Goal: Task Accomplishment & Management: Use online tool/utility

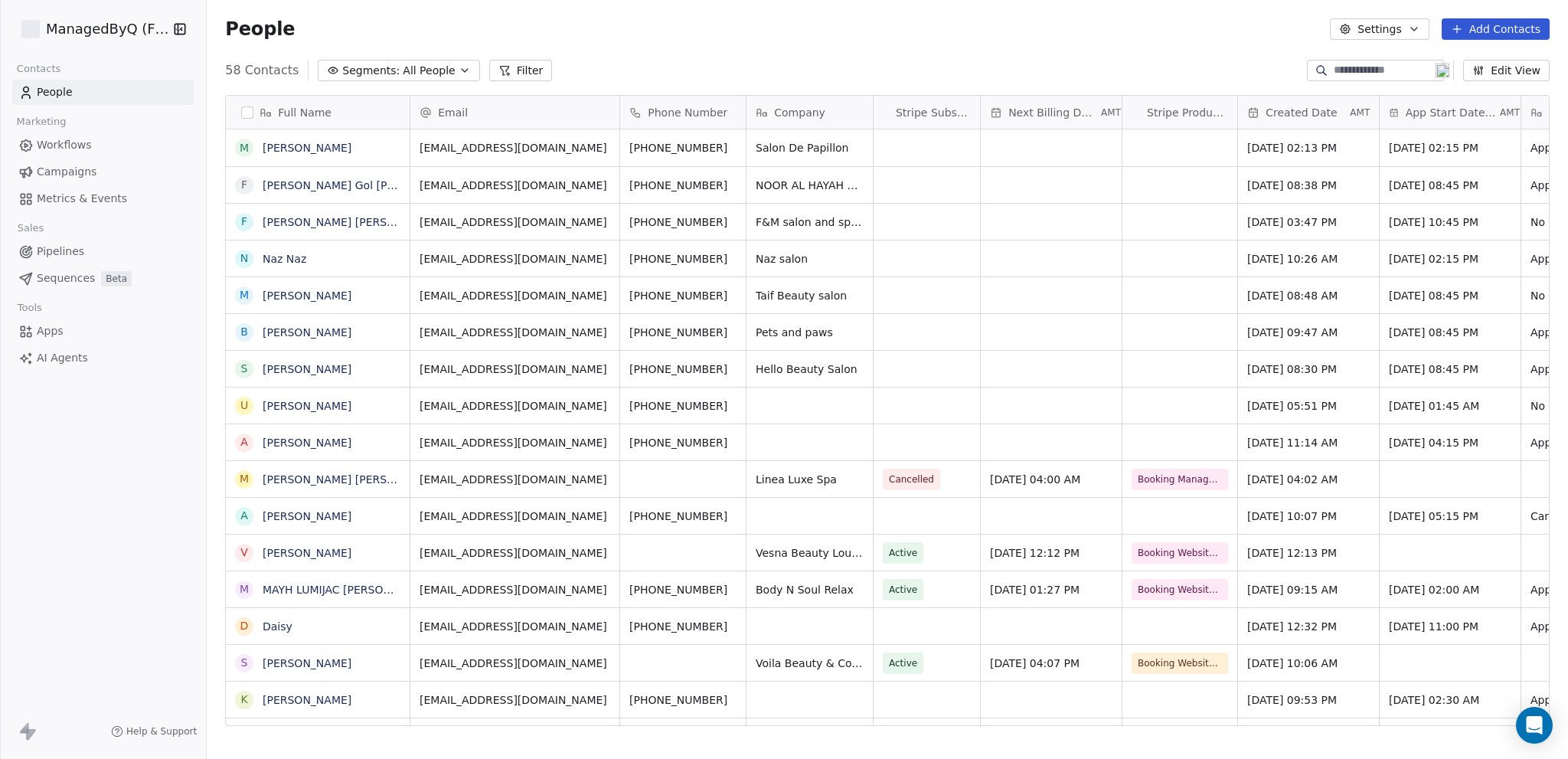
scroll to position [656, 1349]
click at [57, 142] on span "Workflows" at bounding box center [64, 145] width 55 height 16
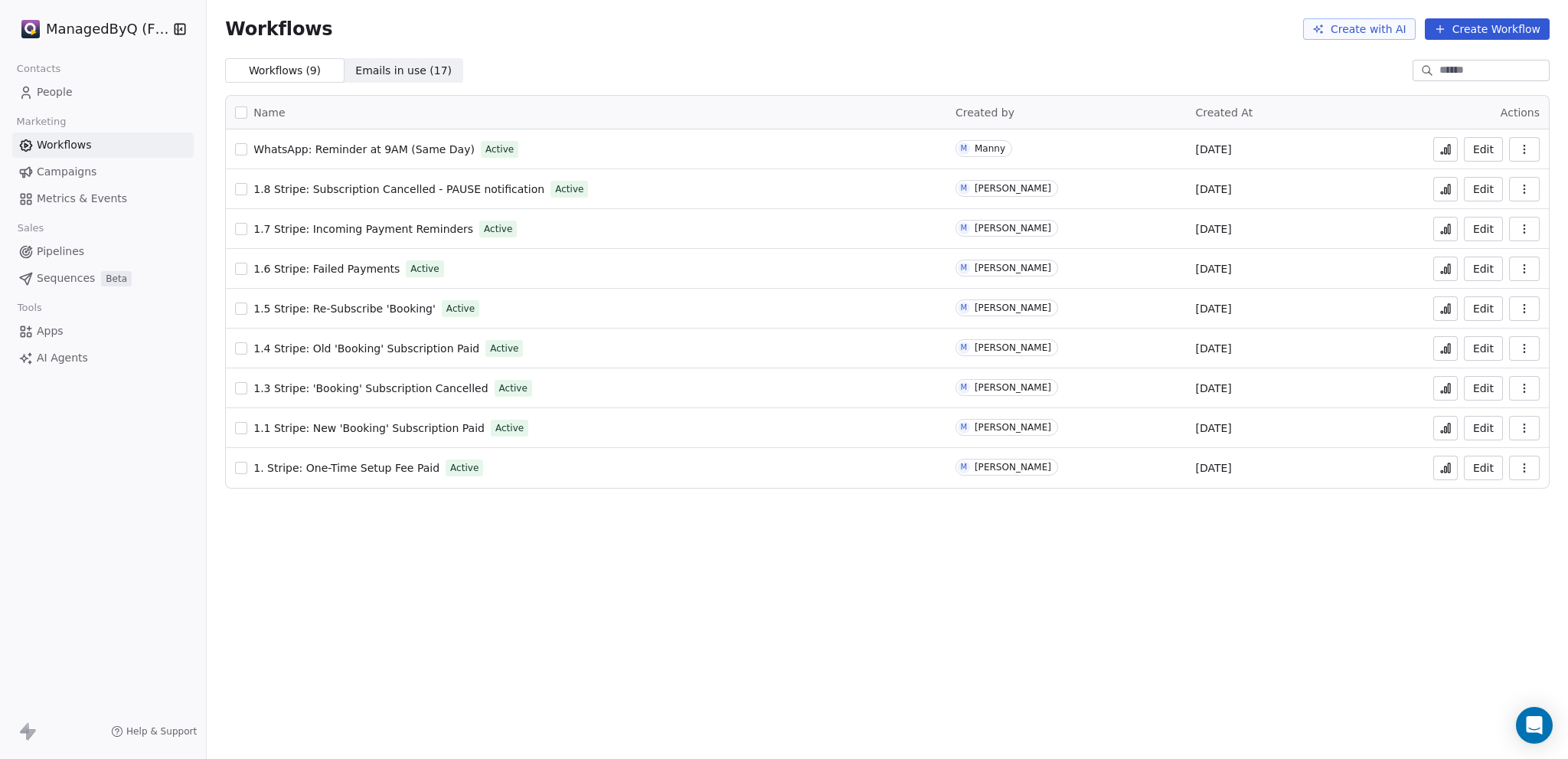
click at [556, 619] on div "Workflows Create with AI Create Workflow Workflows ( 9 ) Workflows ( 9 ) Emails…" at bounding box center [888, 380] width 1361 height 759
click at [367, 143] on span "WhatsApp: Reminder at 9AM (Same Day)" at bounding box center [364, 149] width 222 height 12
click at [94, 26] on html "ManagedByQ (FZE) Contacts People Marketing Workflows Campaigns Metrics & Events…" at bounding box center [784, 380] width 1568 height 759
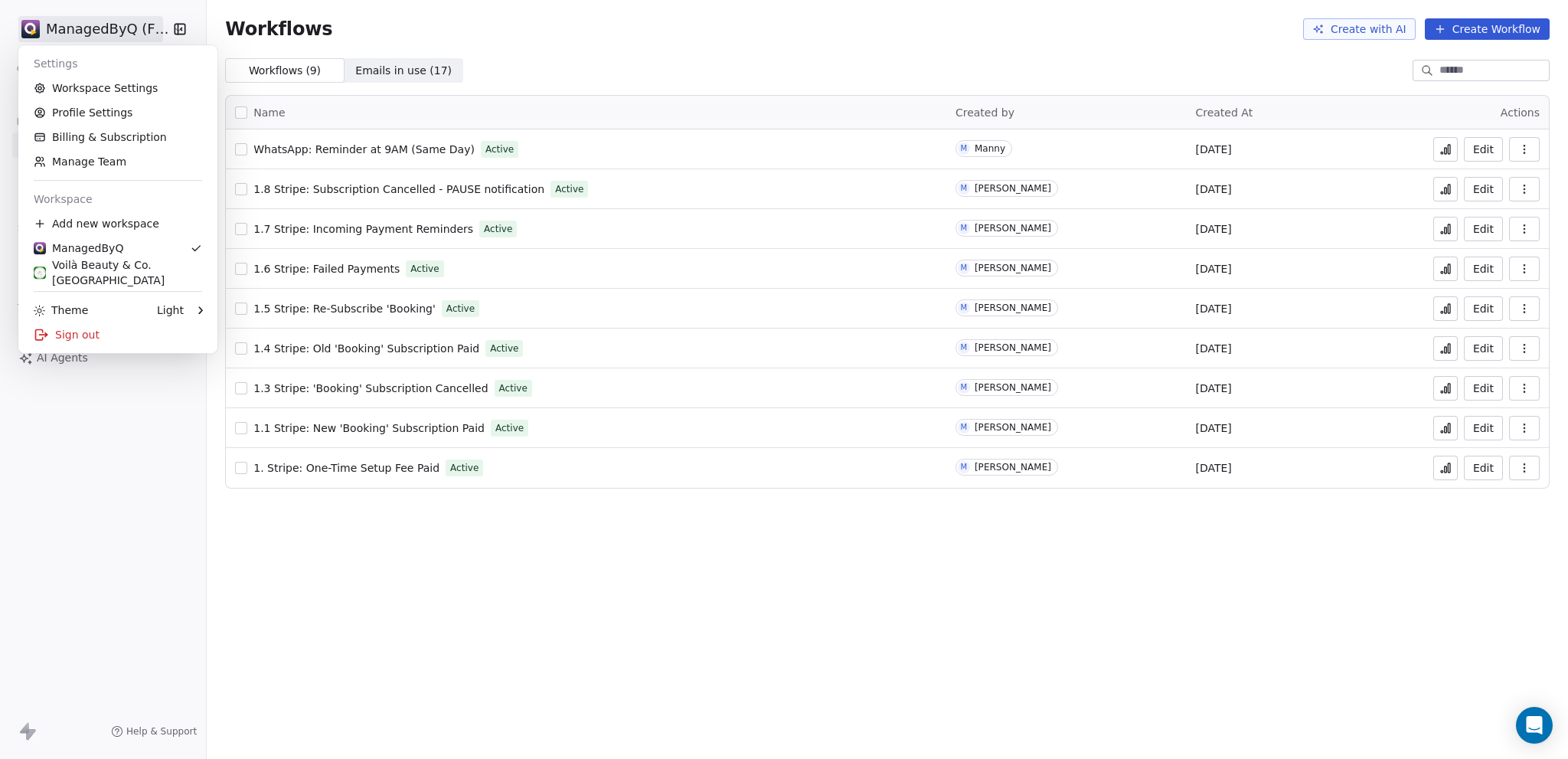
click at [589, 612] on html "ManagedByQ (FZE) Contacts People Marketing Workflows Campaigns Metrics & Events…" at bounding box center [784, 380] width 1568 height 759
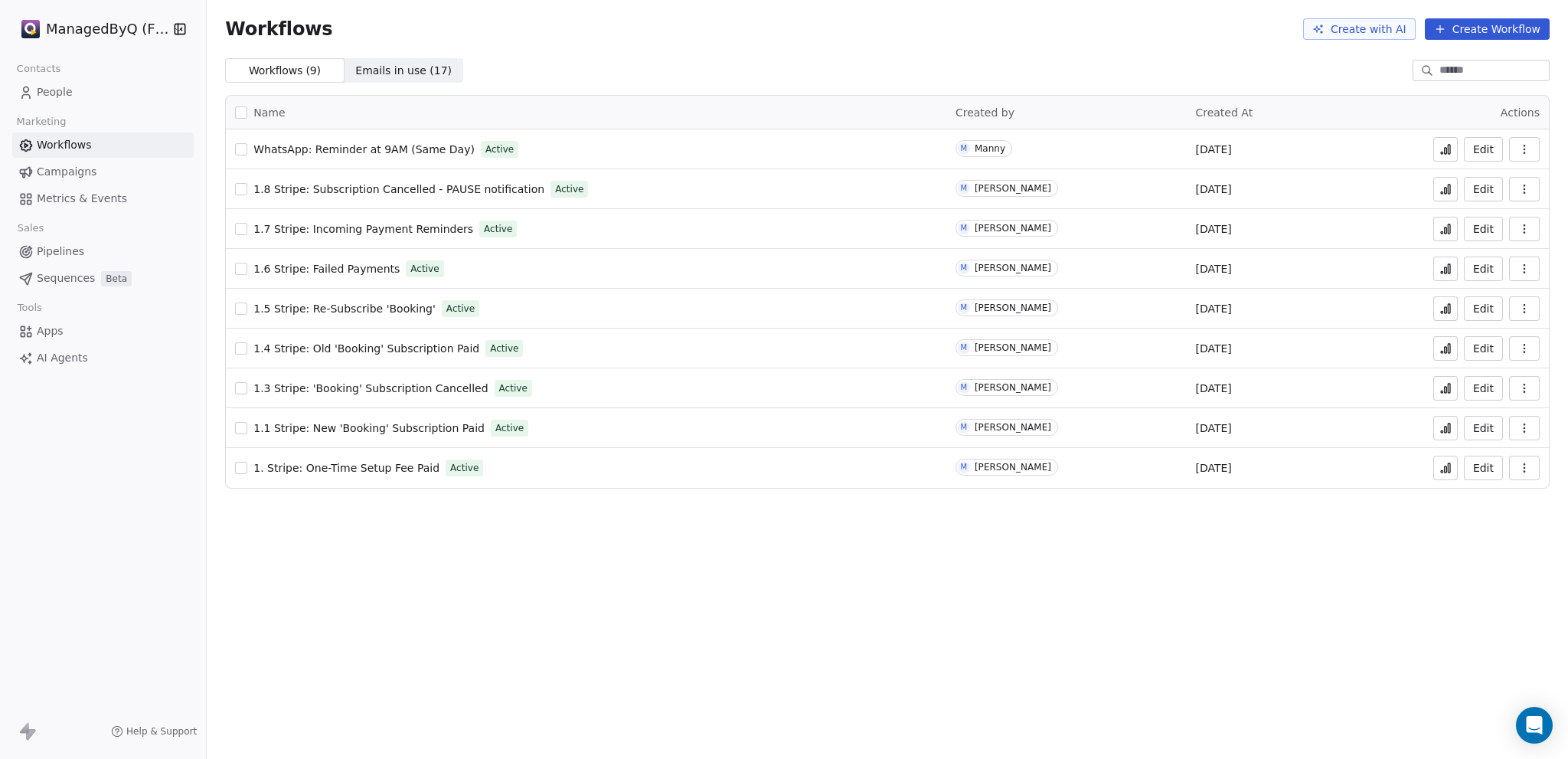
click at [343, 263] on span "1.6 Stripe: Failed Payments" at bounding box center [327, 268] width 146 height 12
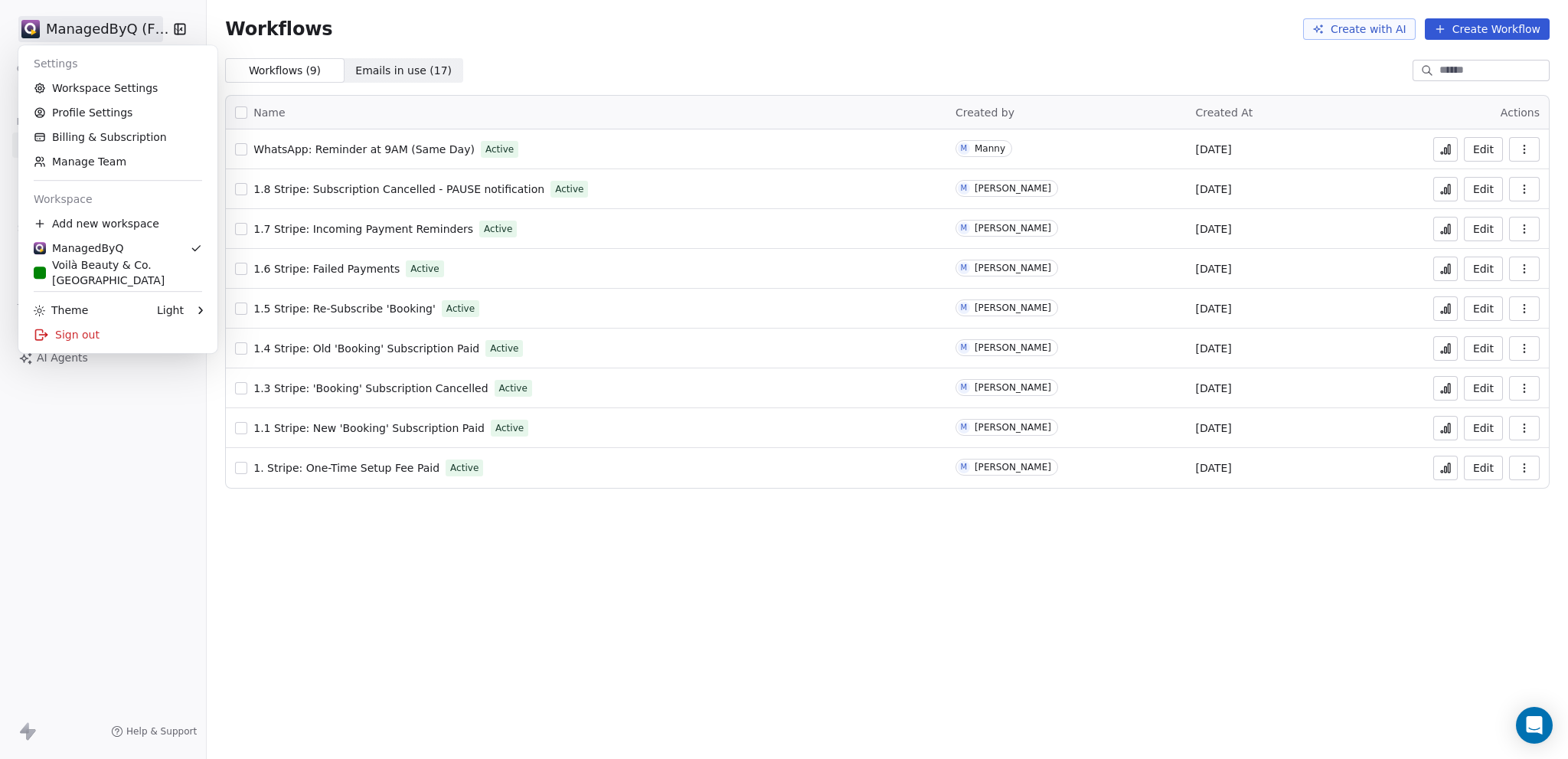
click at [83, 36] on html "ManagedByQ (FZE) Contacts People Marketing Workflows Campaigns Metrics & Events…" at bounding box center [784, 380] width 1568 height 759
click at [106, 267] on div "Voilà Beauty & Co. [GEOGRAPHIC_DATA]" at bounding box center [118, 273] width 169 height 31
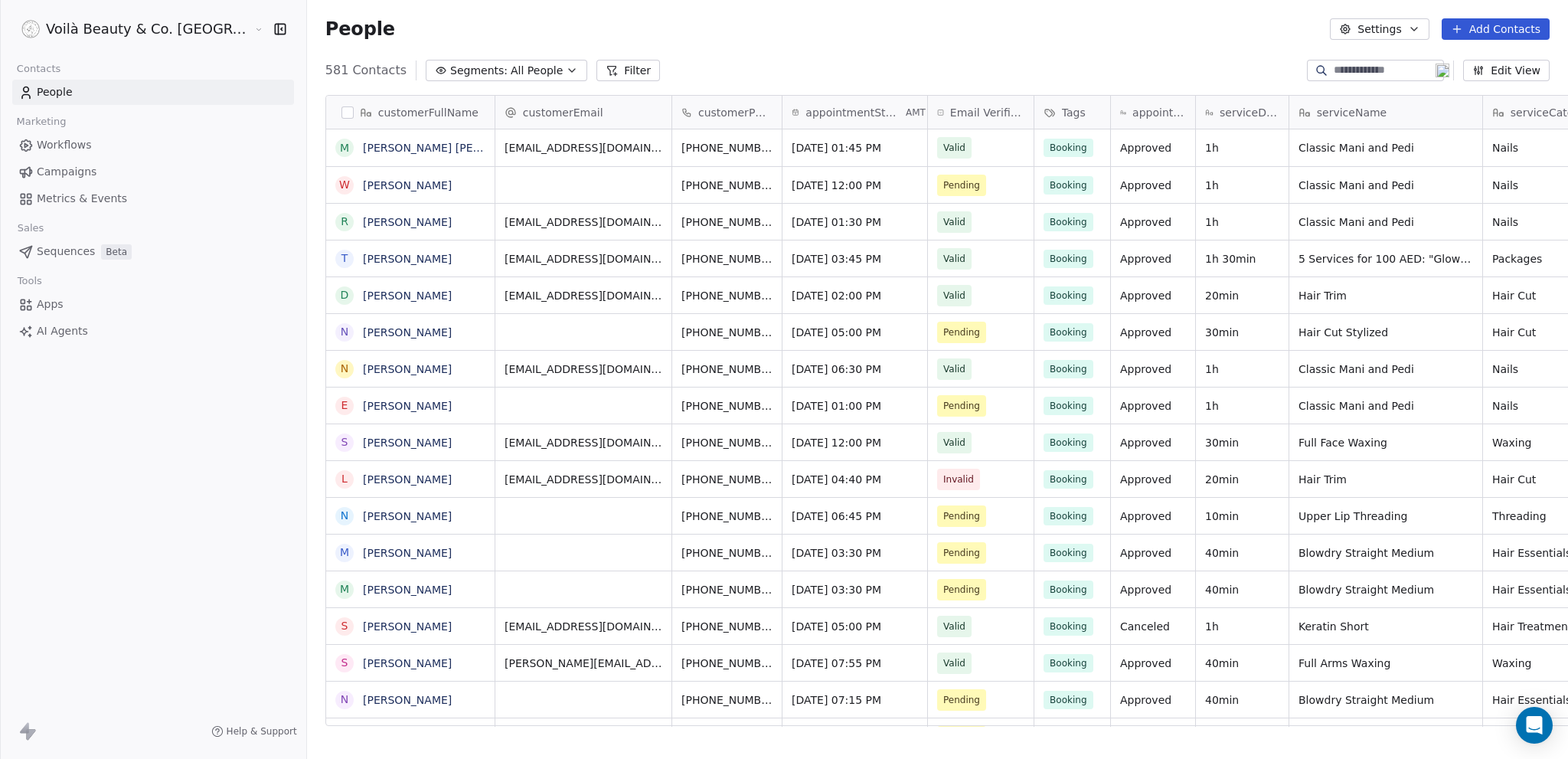
scroll to position [656, 1323]
click at [72, 141] on span "Workflows" at bounding box center [64, 145] width 55 height 16
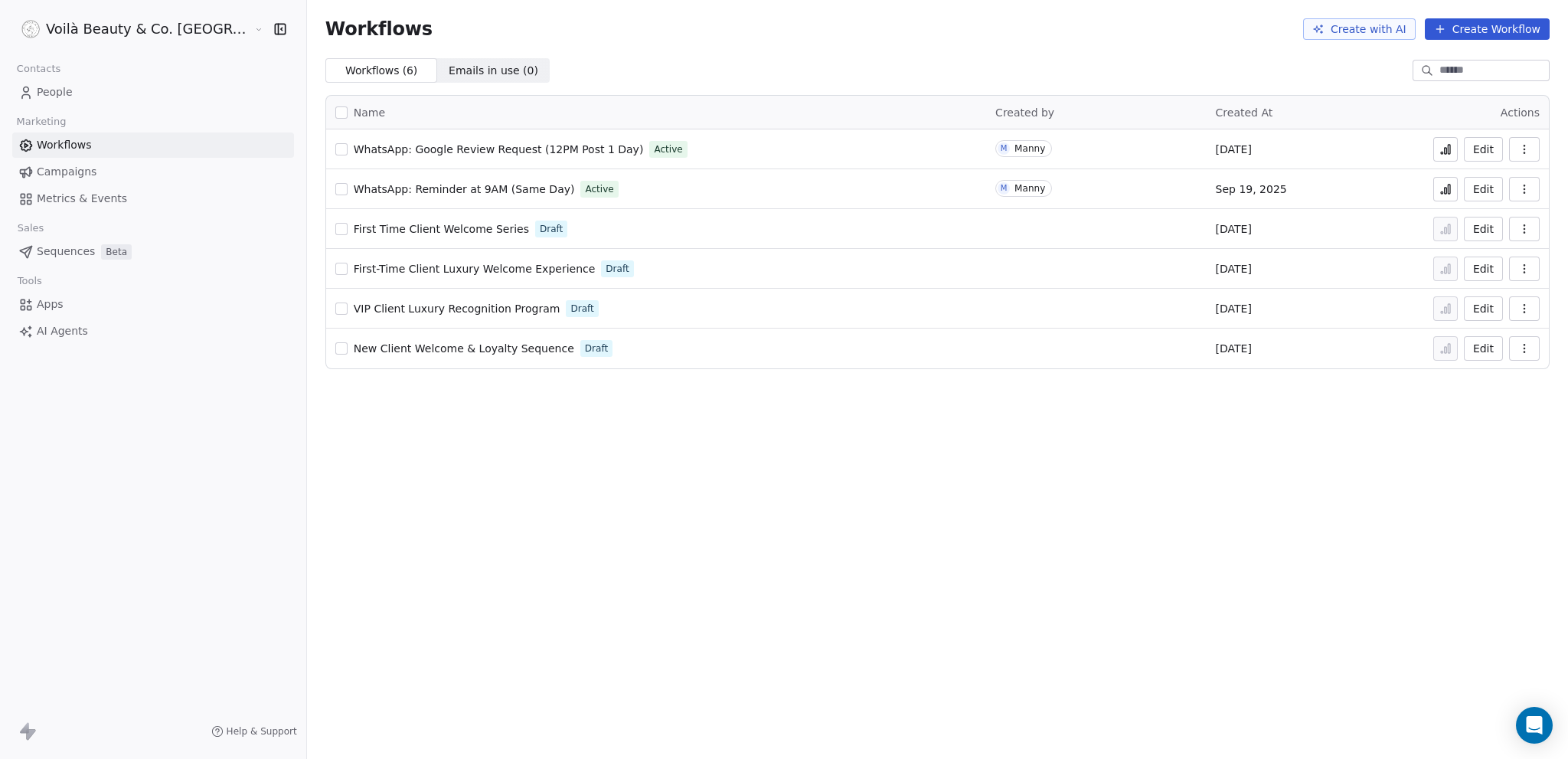
click at [425, 185] on span "WhatsApp: Reminder at 9AM (Same Day)" at bounding box center [464, 189] width 222 height 12
click at [1449, 192] on icon at bounding box center [1445, 189] width 12 height 12
